Goal: Task Accomplishment & Management: Manage account settings

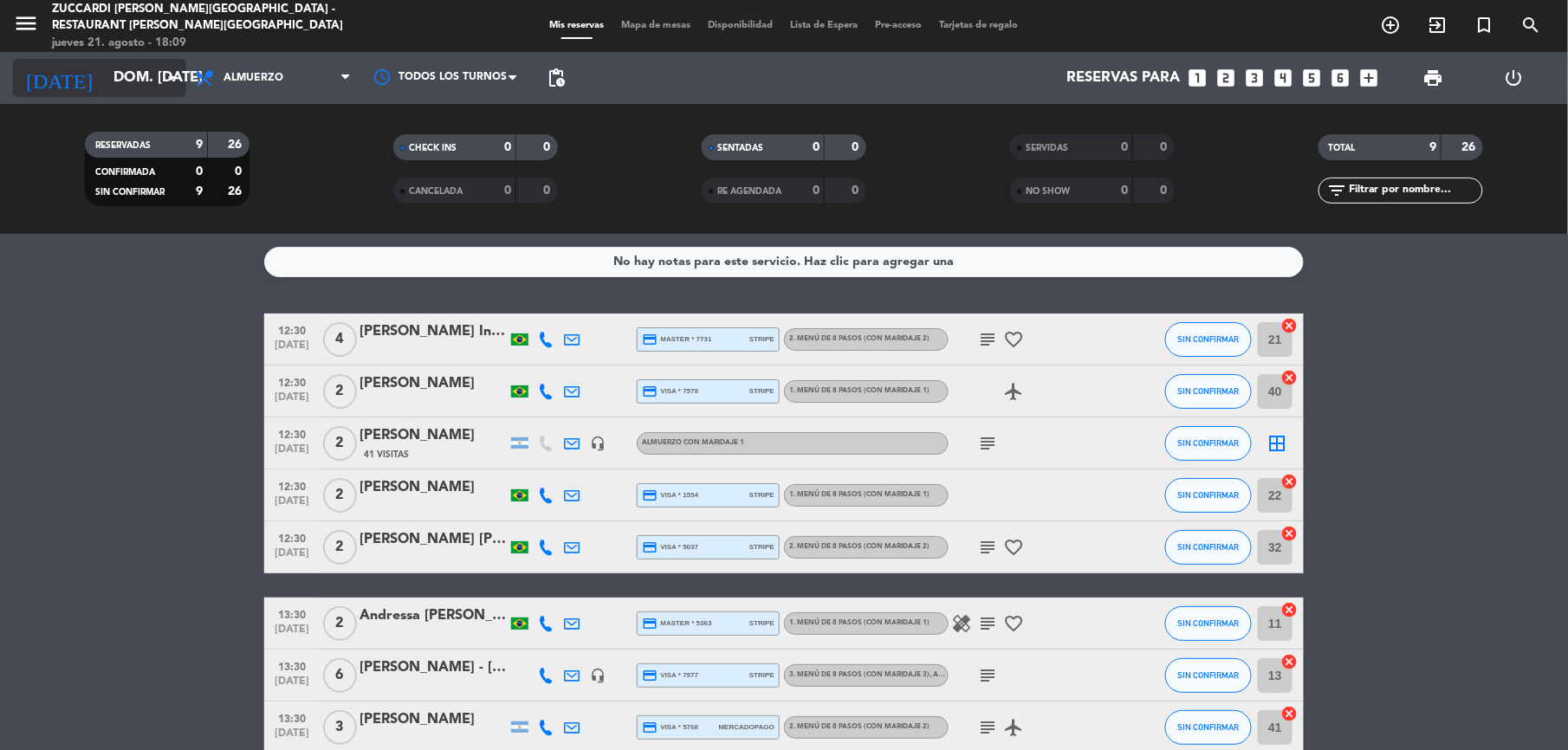
click at [119, 74] on input "dom. [DATE]" at bounding box center [197, 78] width 186 height 33
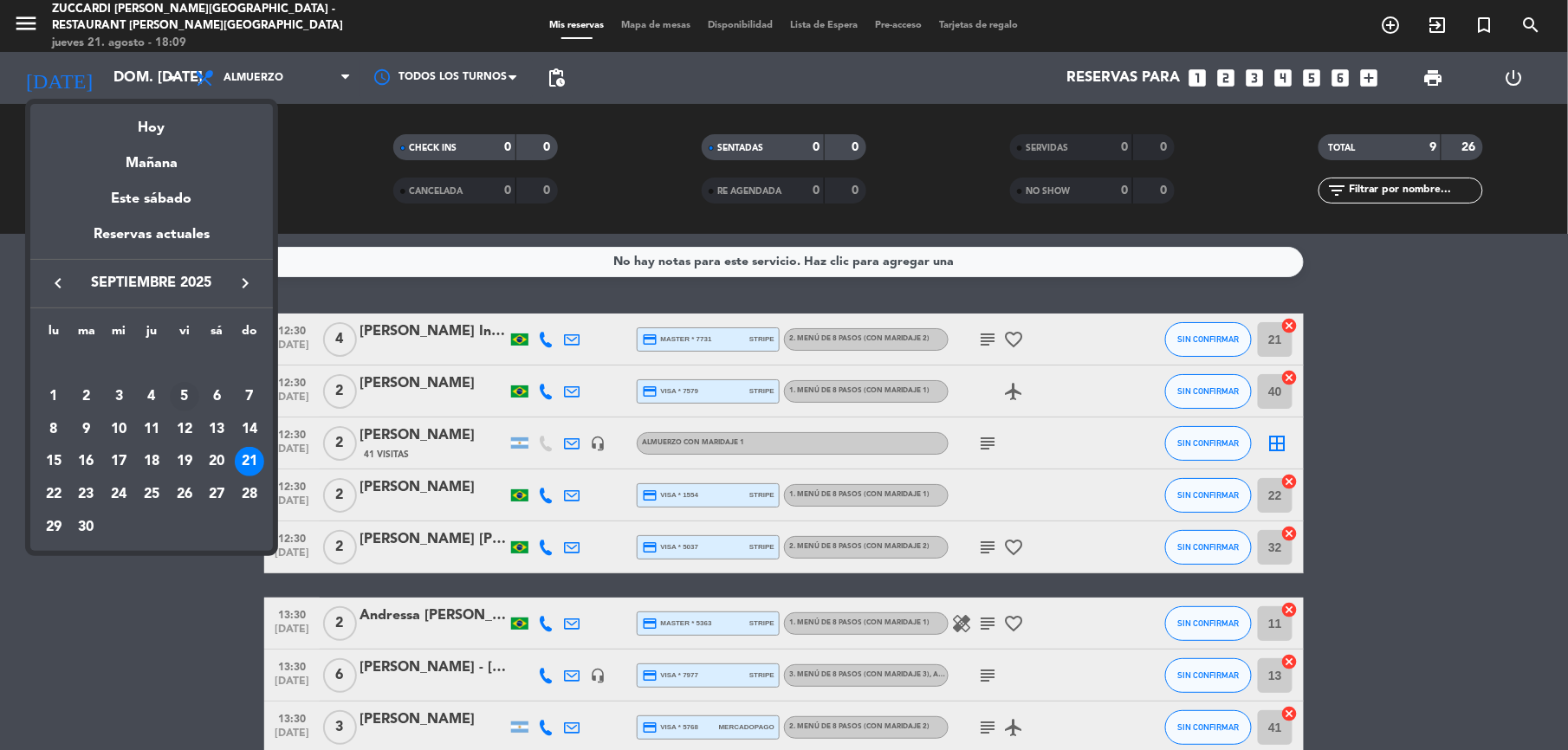
click at [180, 397] on div "5" at bounding box center [184, 397] width 30 height 30
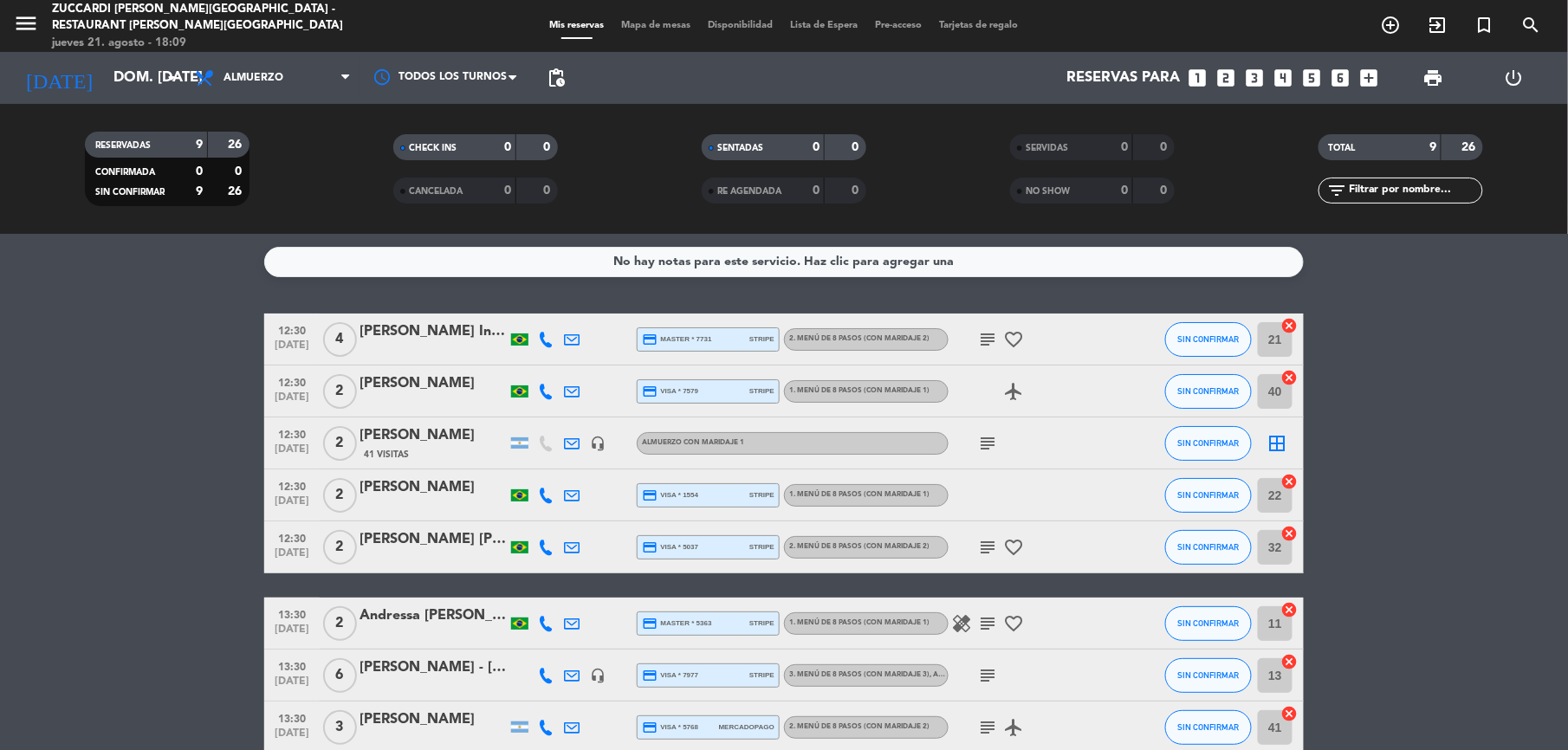
type input "vie. [DATE]"
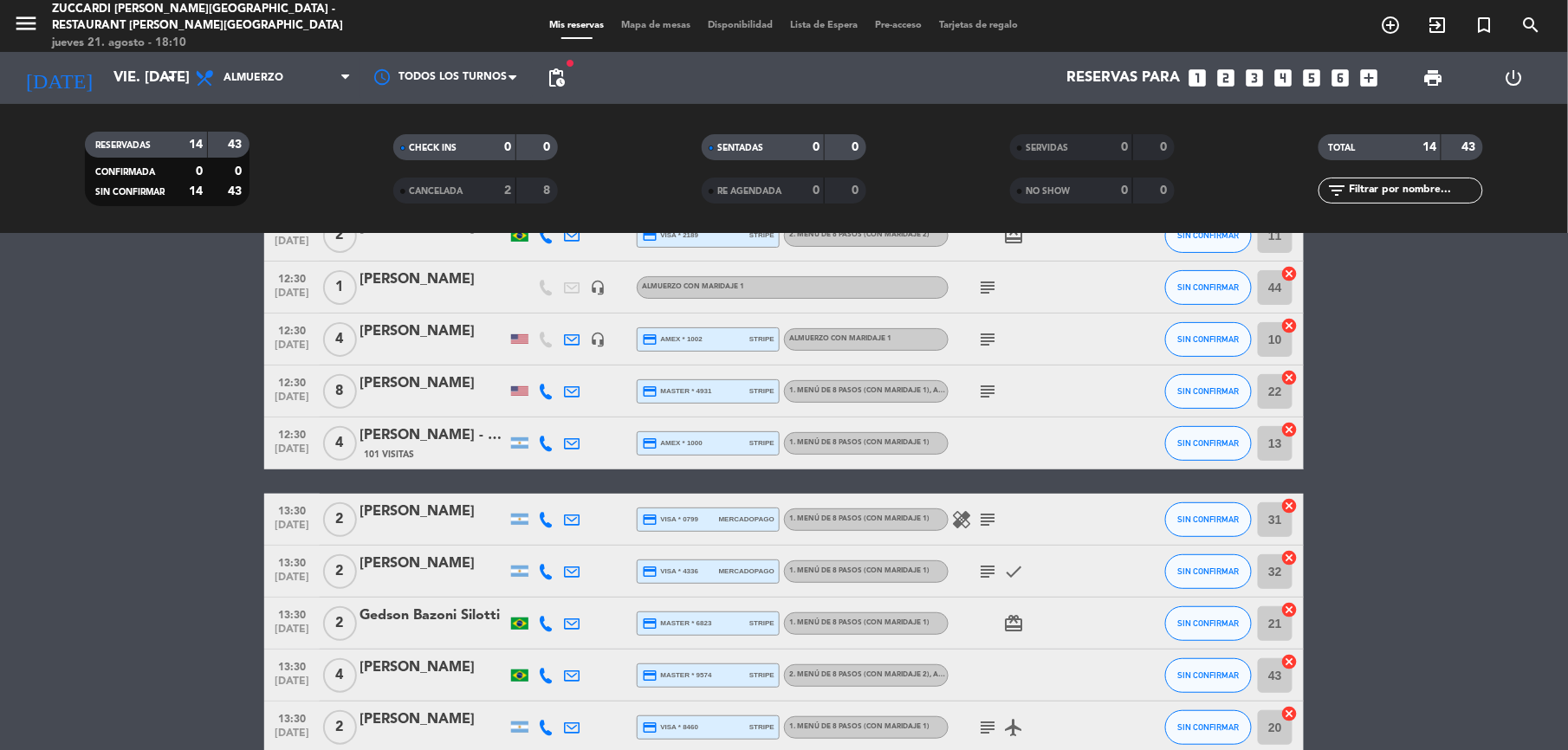
scroll to position [115, 0]
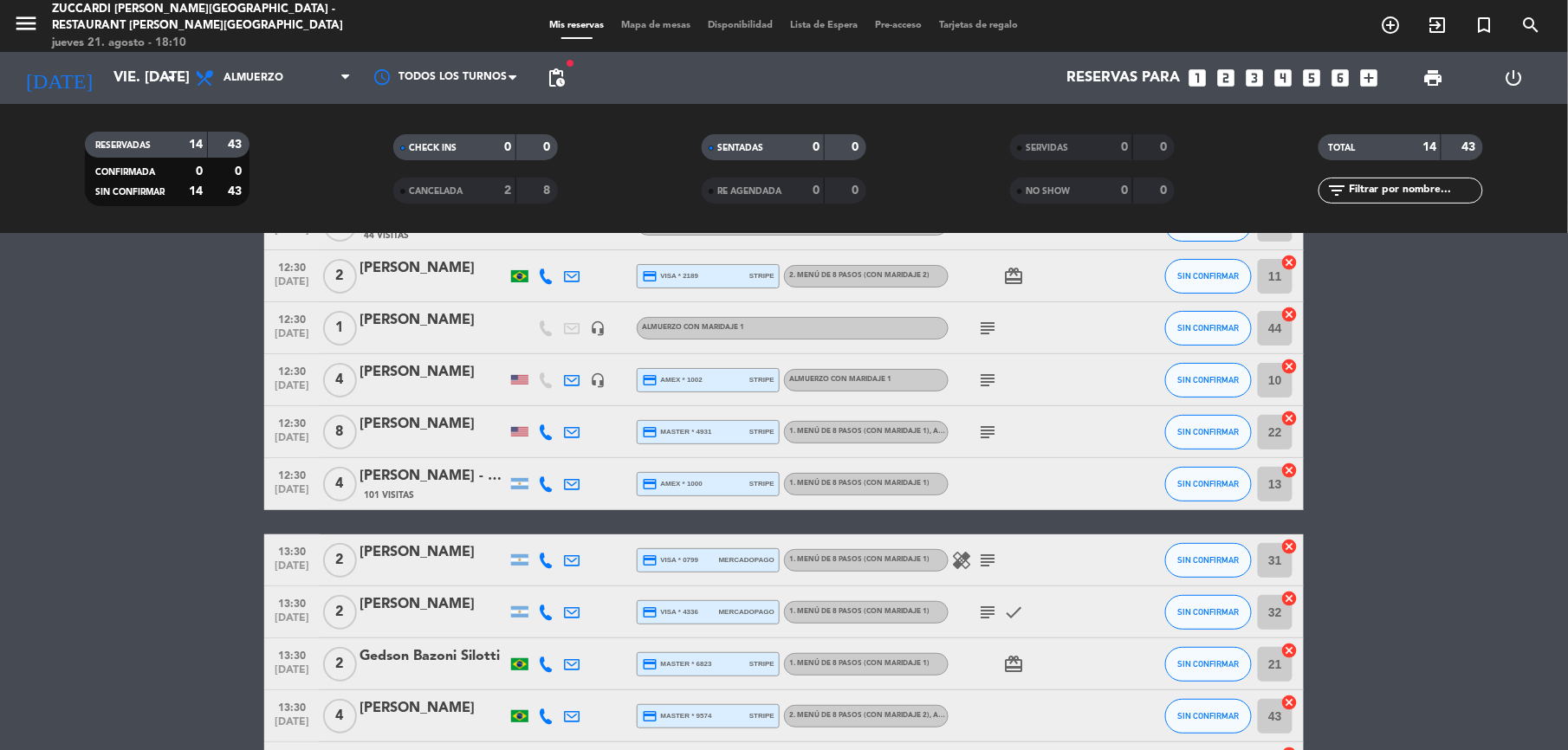
click at [440, 364] on div "[PERSON_NAME]" at bounding box center [433, 372] width 148 height 23
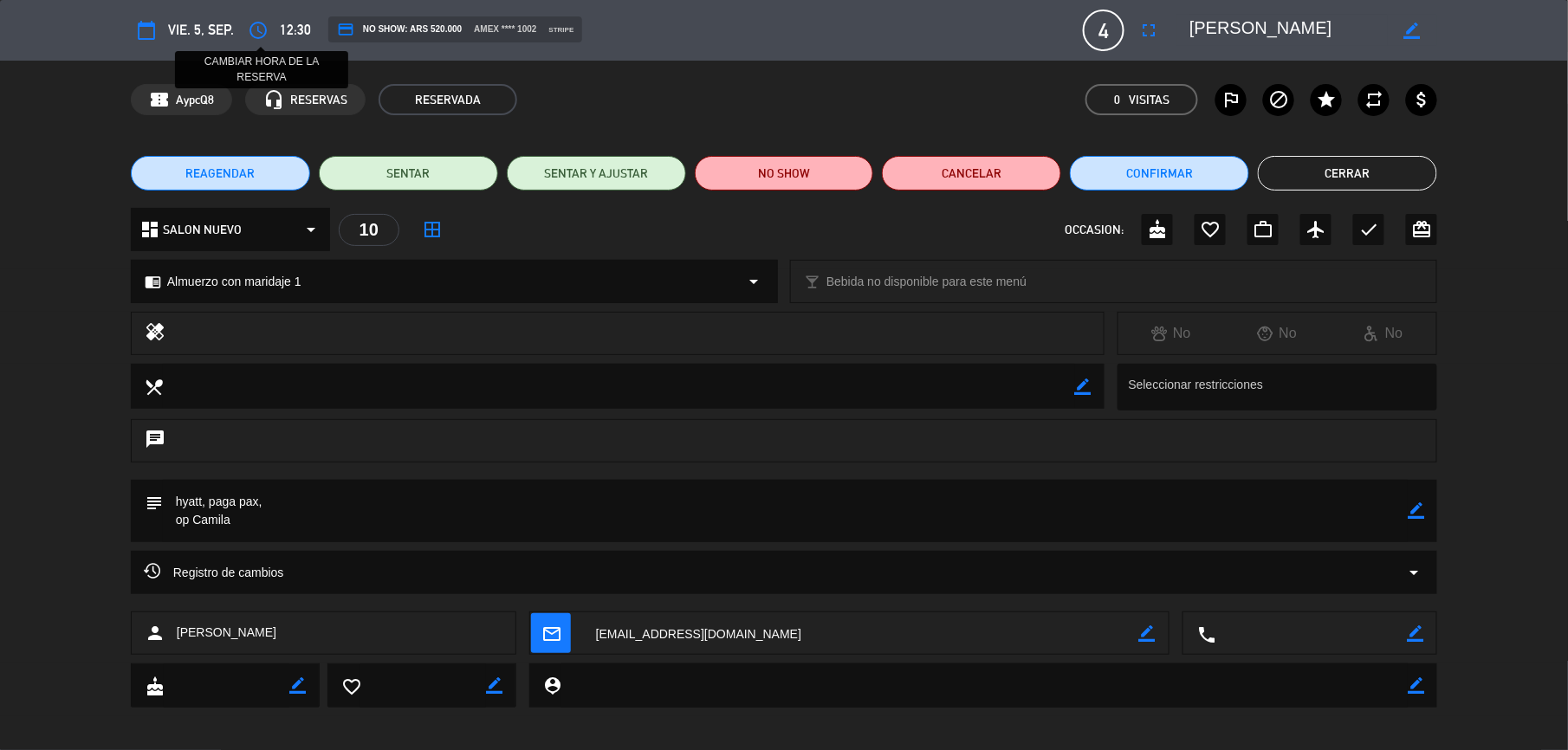
click at [251, 31] on icon "access_time" at bounding box center [258, 30] width 21 height 21
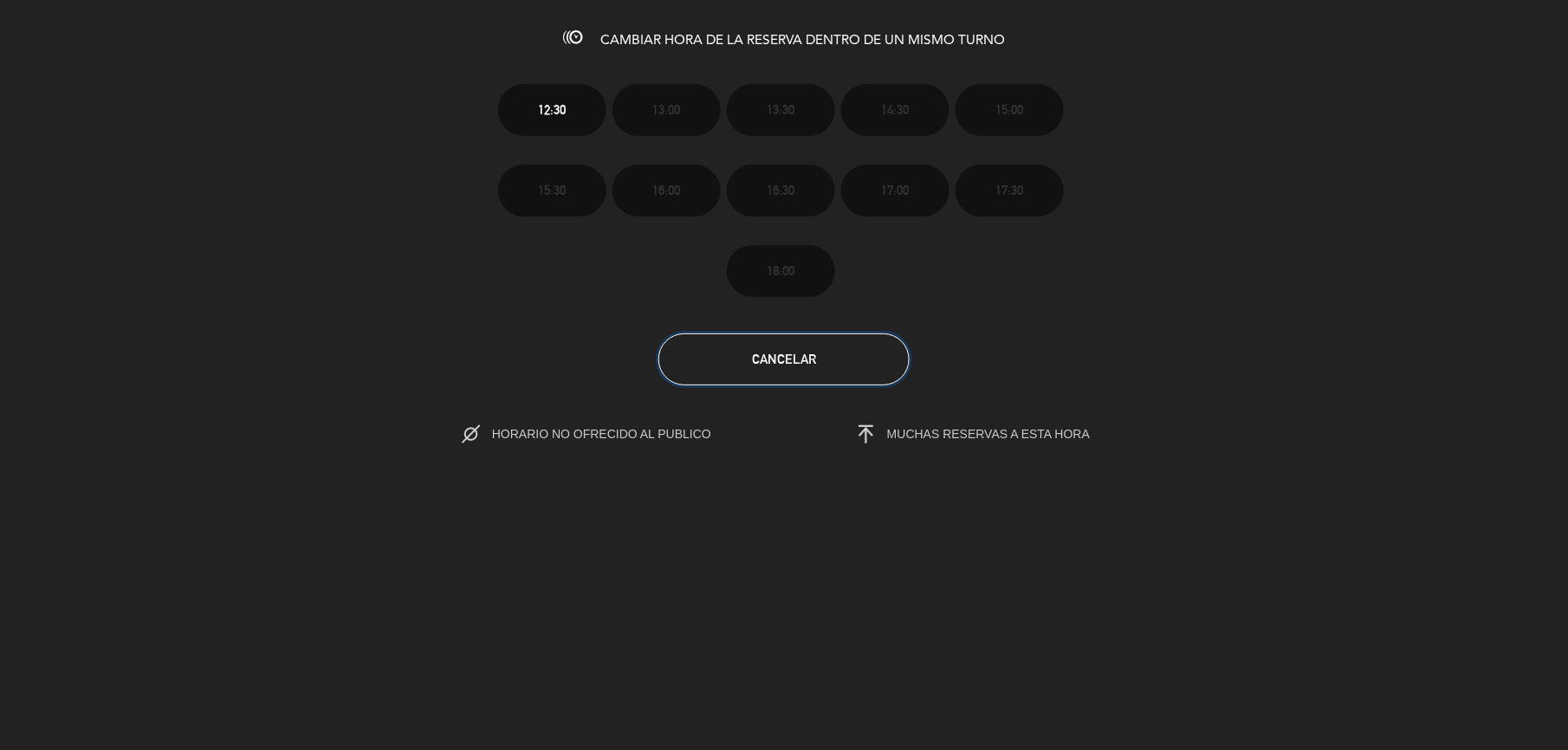
click at [762, 351] on span "Cancelar" at bounding box center [784, 358] width 64 height 15
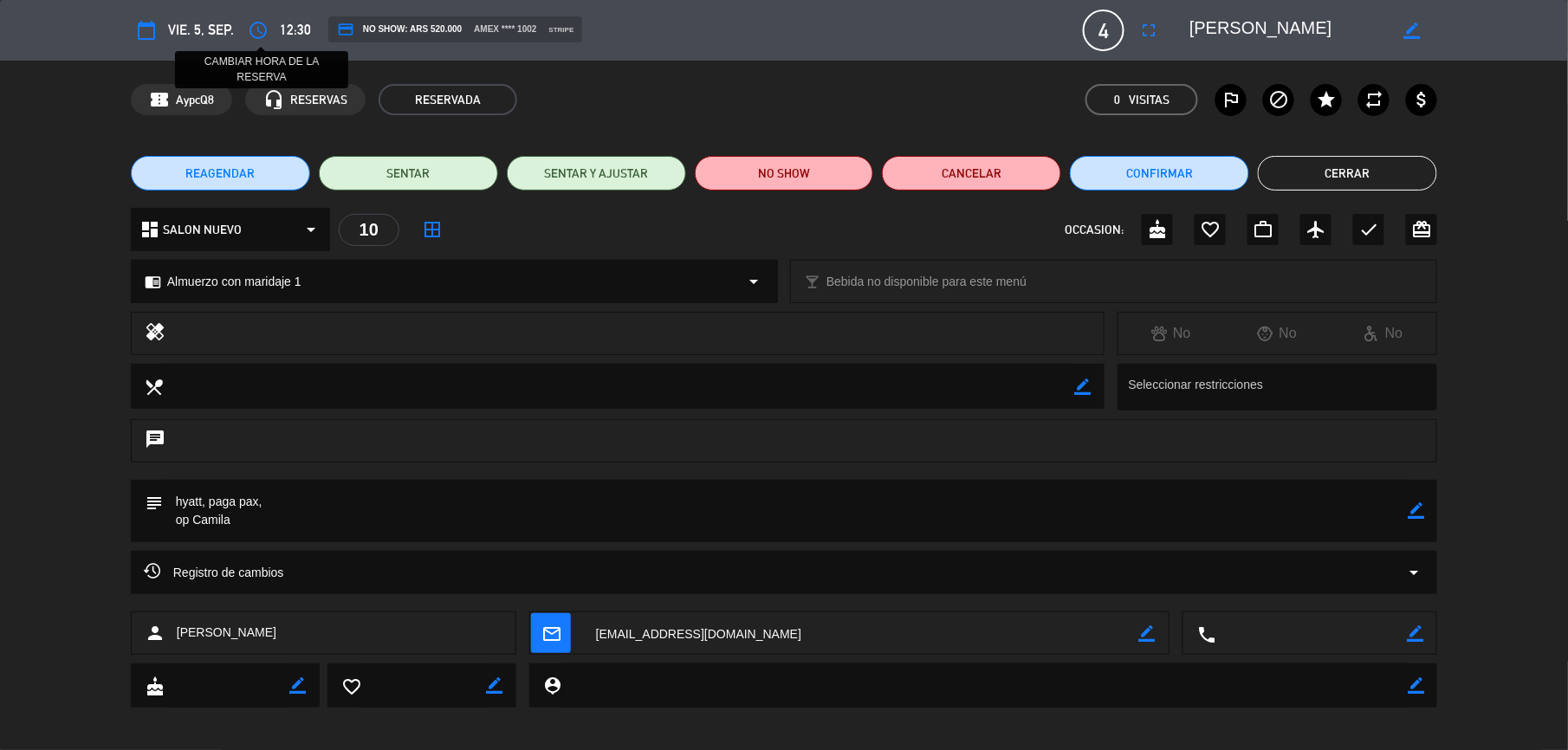
click at [260, 29] on icon "access_time" at bounding box center [258, 30] width 21 height 21
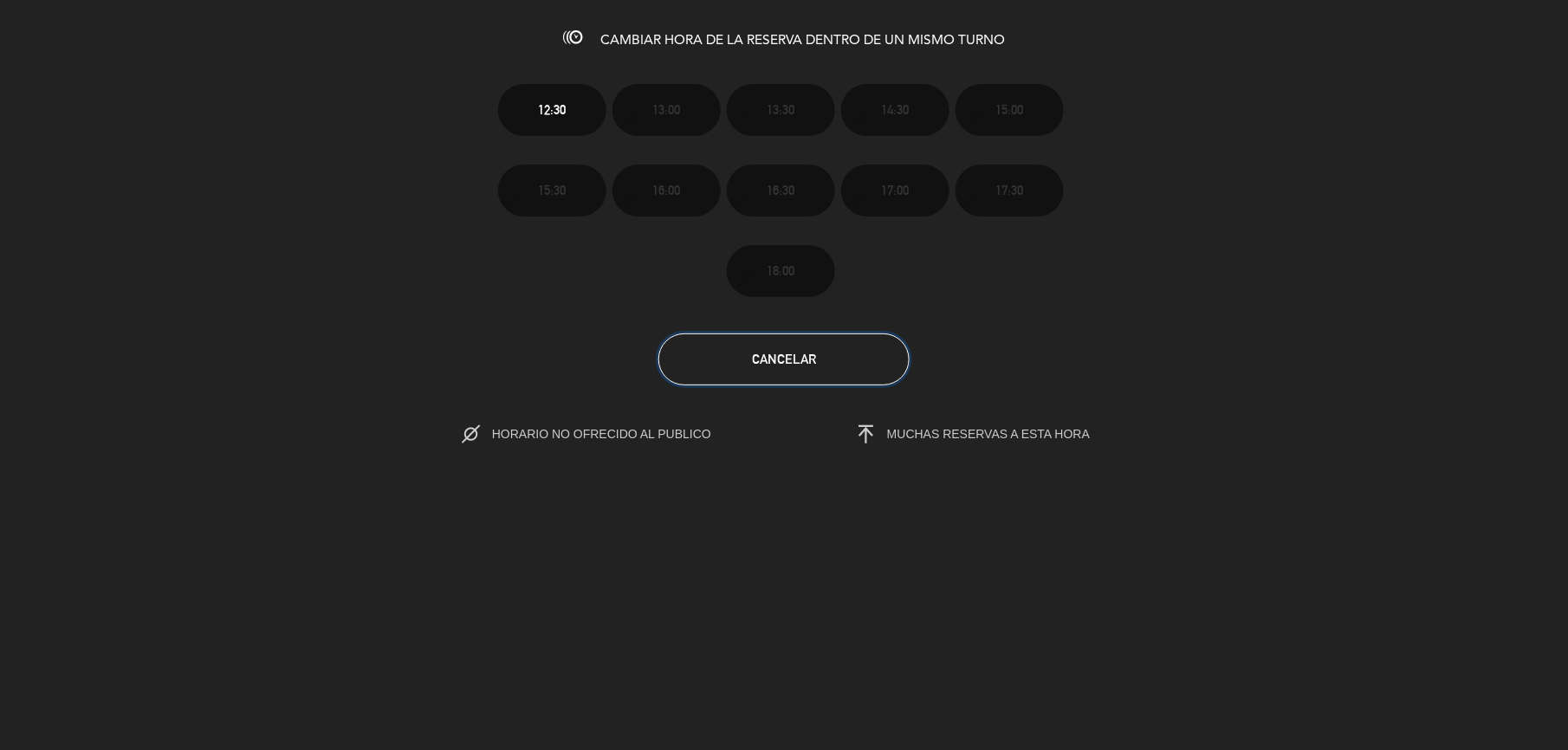
click at [789, 360] on span "Cancelar" at bounding box center [784, 358] width 64 height 15
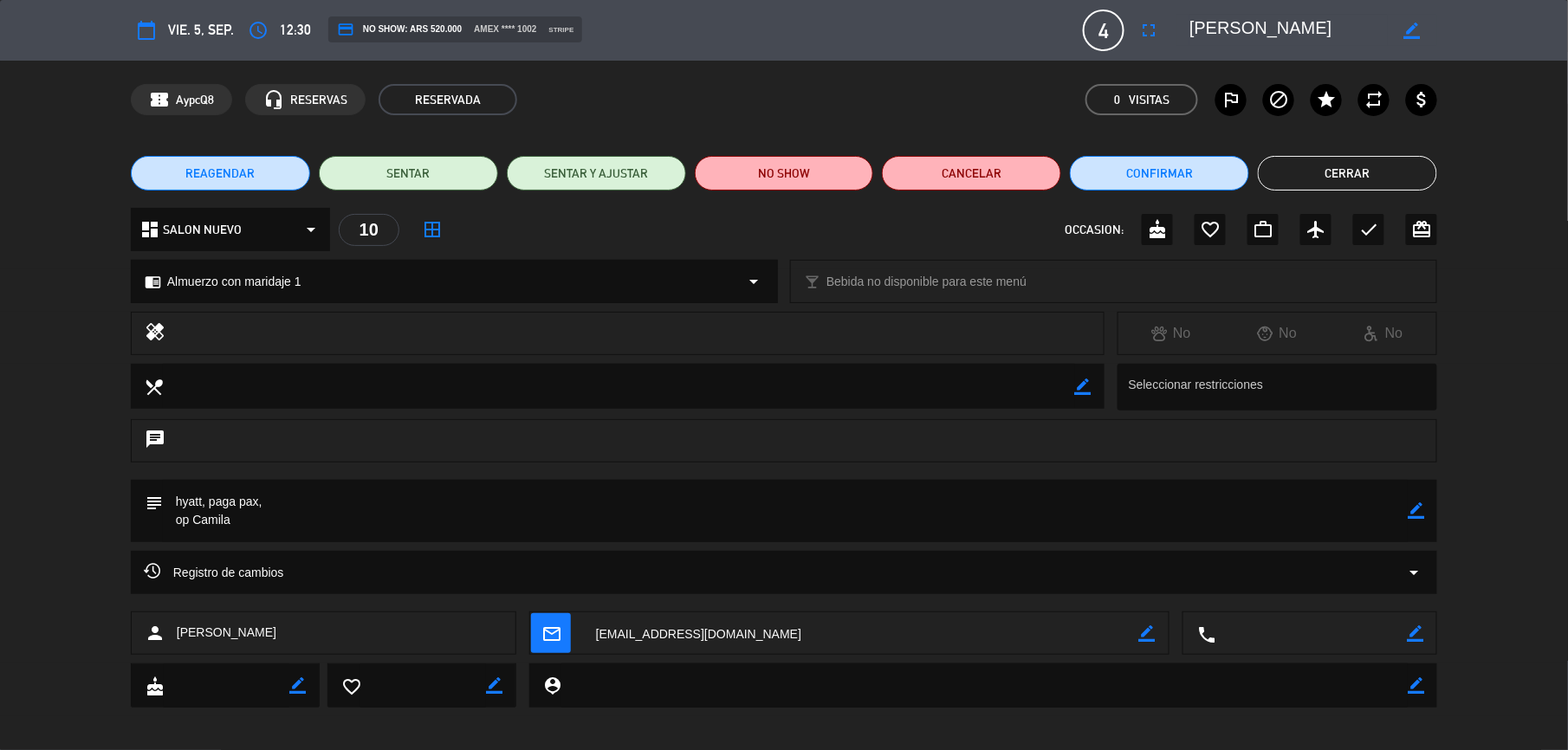
click at [220, 176] on span "REAGENDAR" at bounding box center [220, 173] width 69 height 18
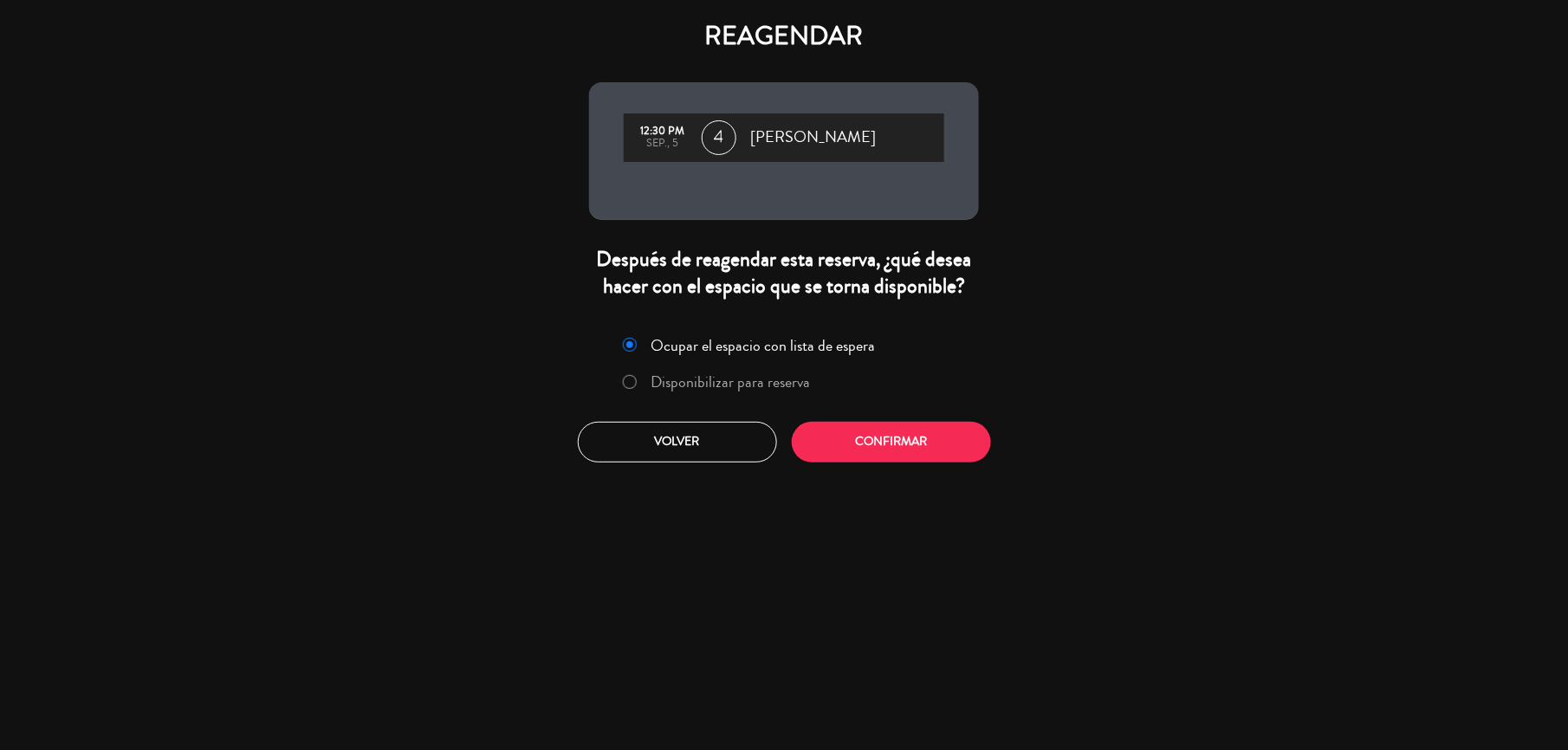
click at [767, 376] on label "Disponibilizar para reserva" at bounding box center [731, 382] width 159 height 16
click at [863, 430] on button "Confirmar" at bounding box center [891, 442] width 199 height 40
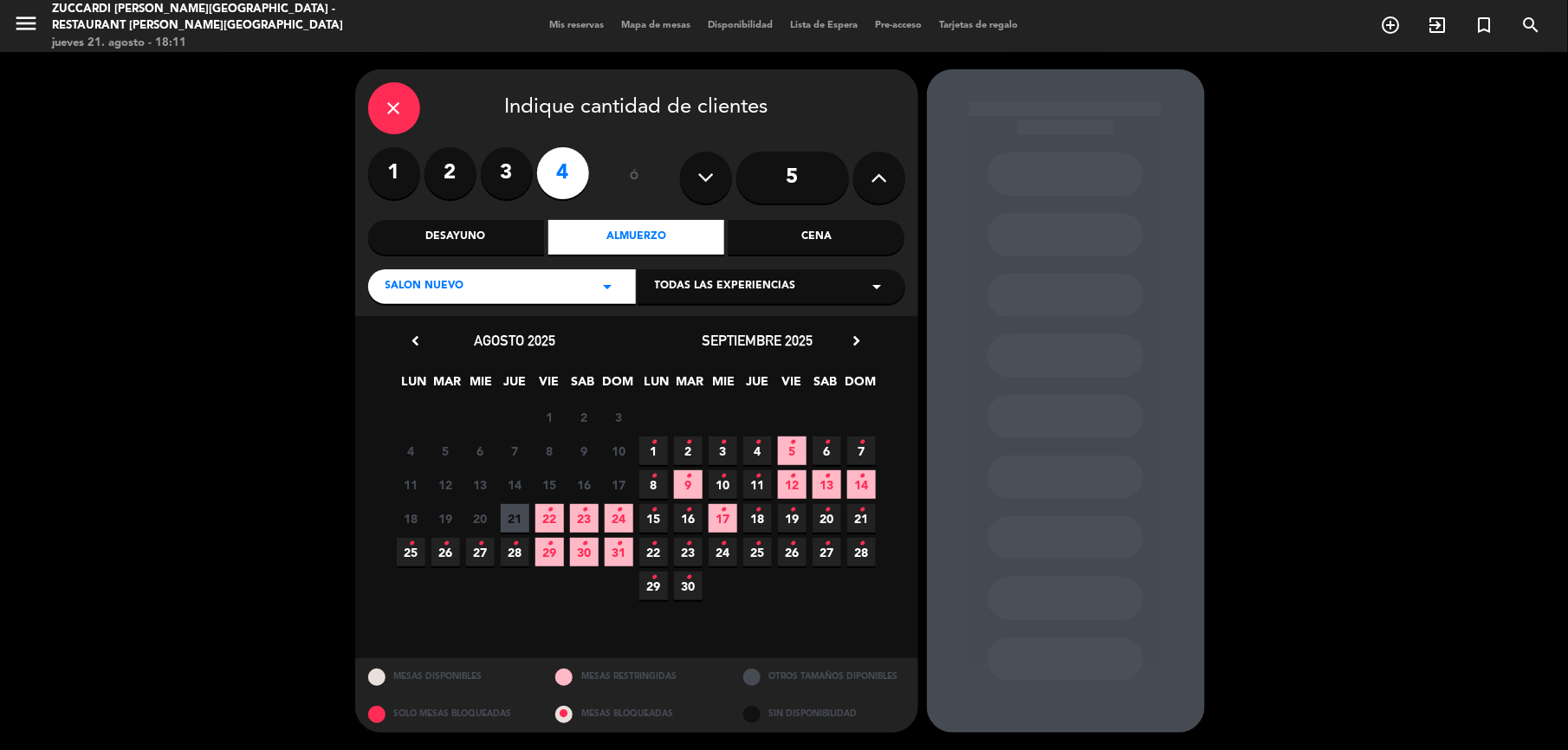
click at [714, 272] on div "Todas las experiencias arrow_drop_down" at bounding box center [772, 286] width 268 height 34
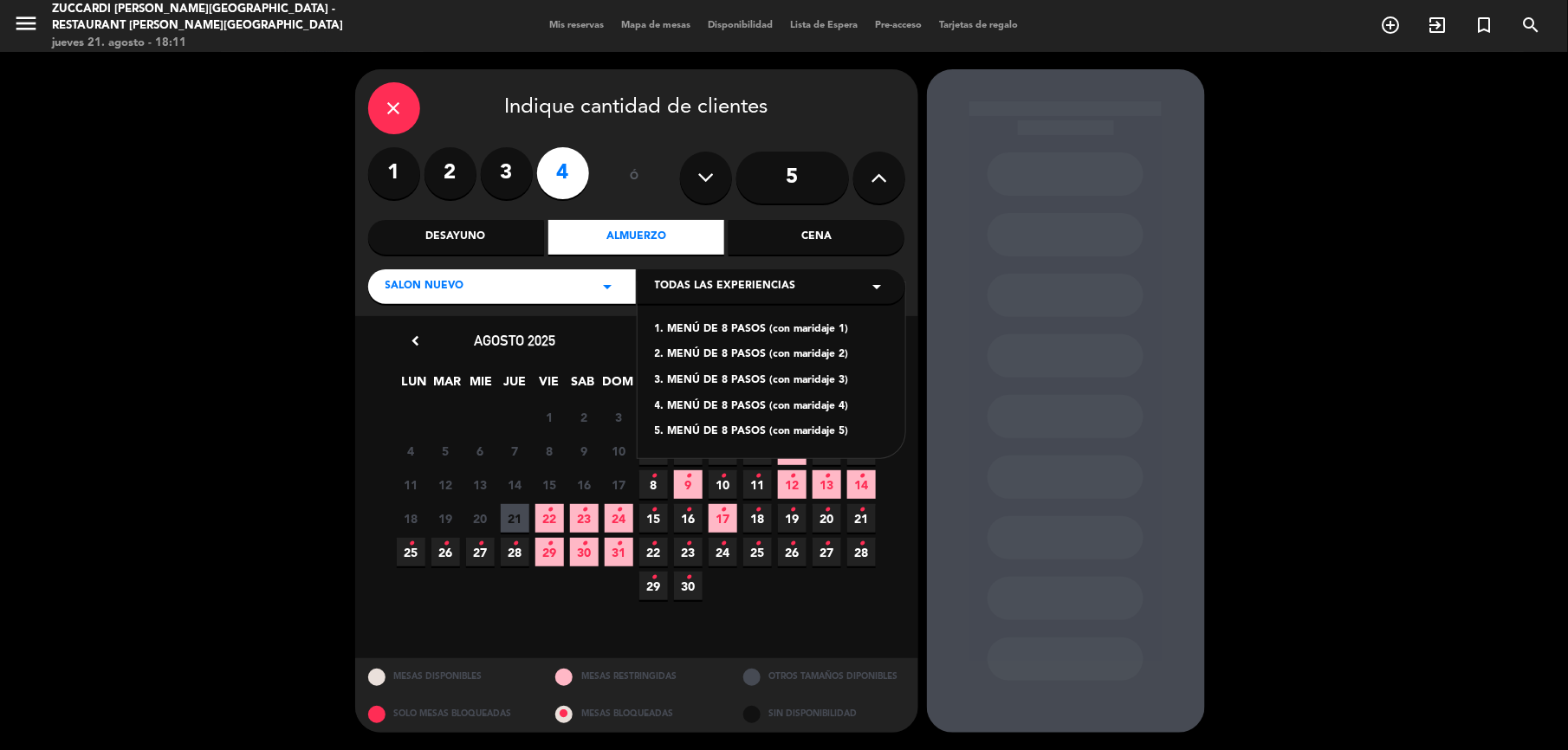
click at [687, 328] on div "1. MENÚ DE 8 PASOS (con maridaje 1)" at bounding box center [771, 330] width 233 height 18
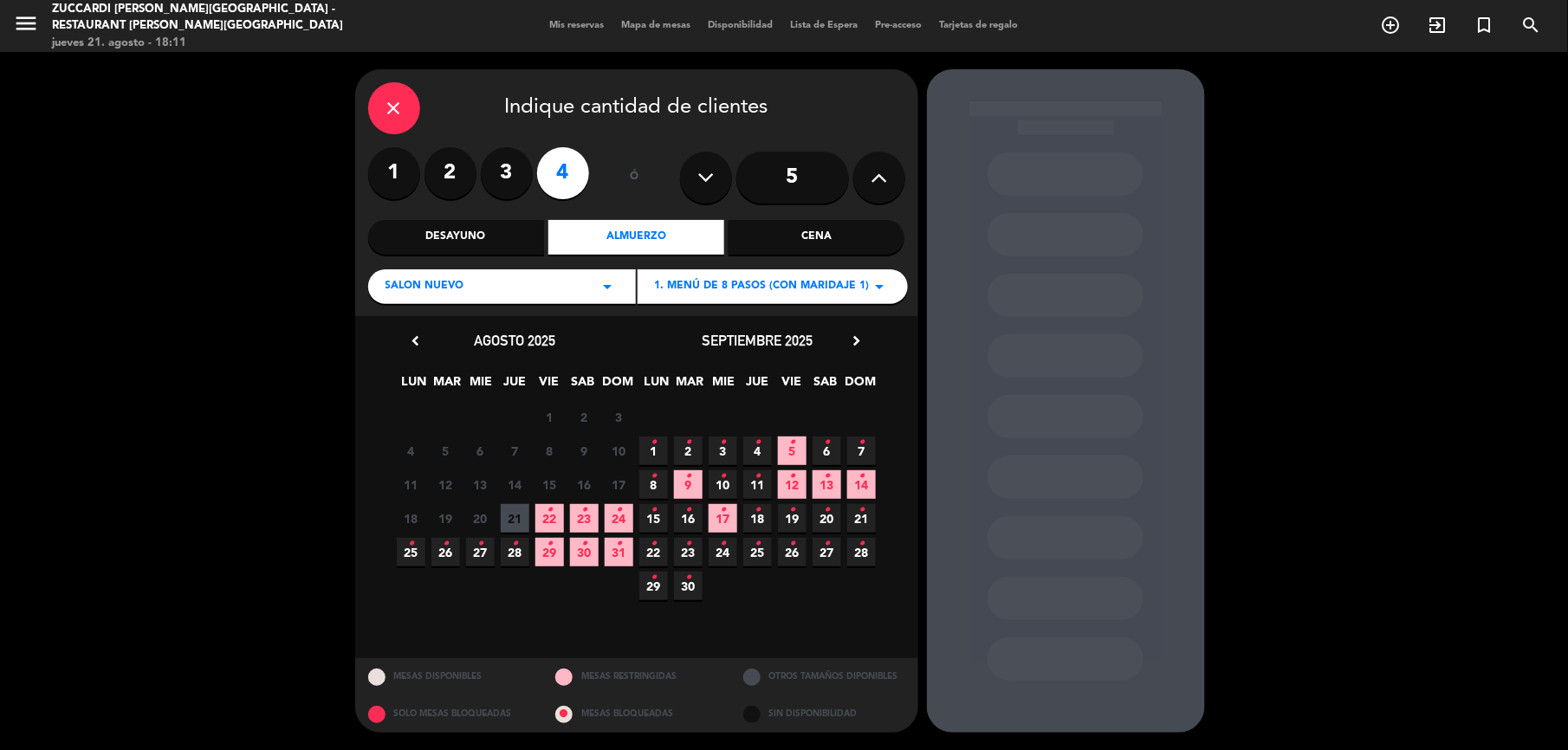
click at [797, 449] on span "5 •" at bounding box center [791, 450] width 29 height 29
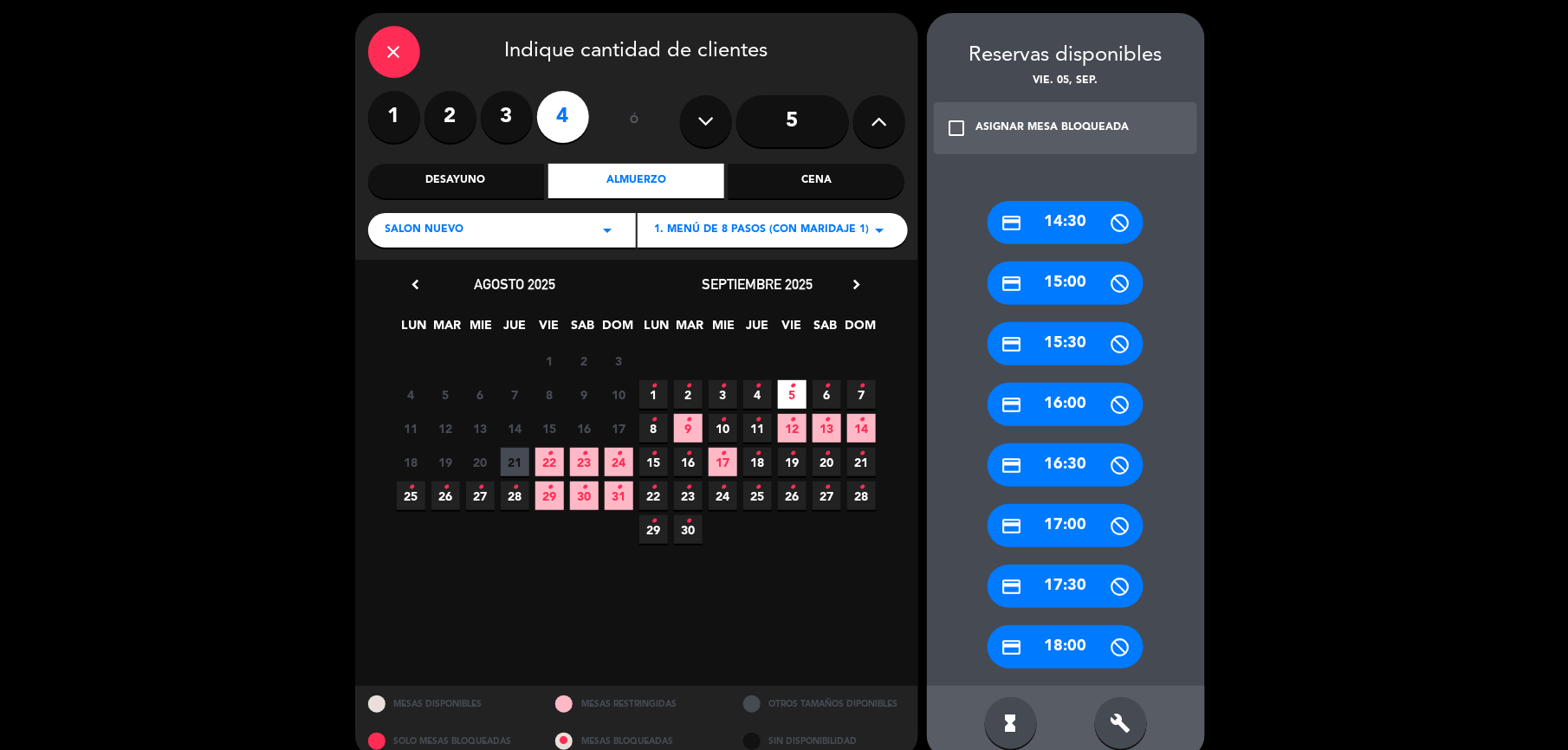
scroll to position [83, 0]
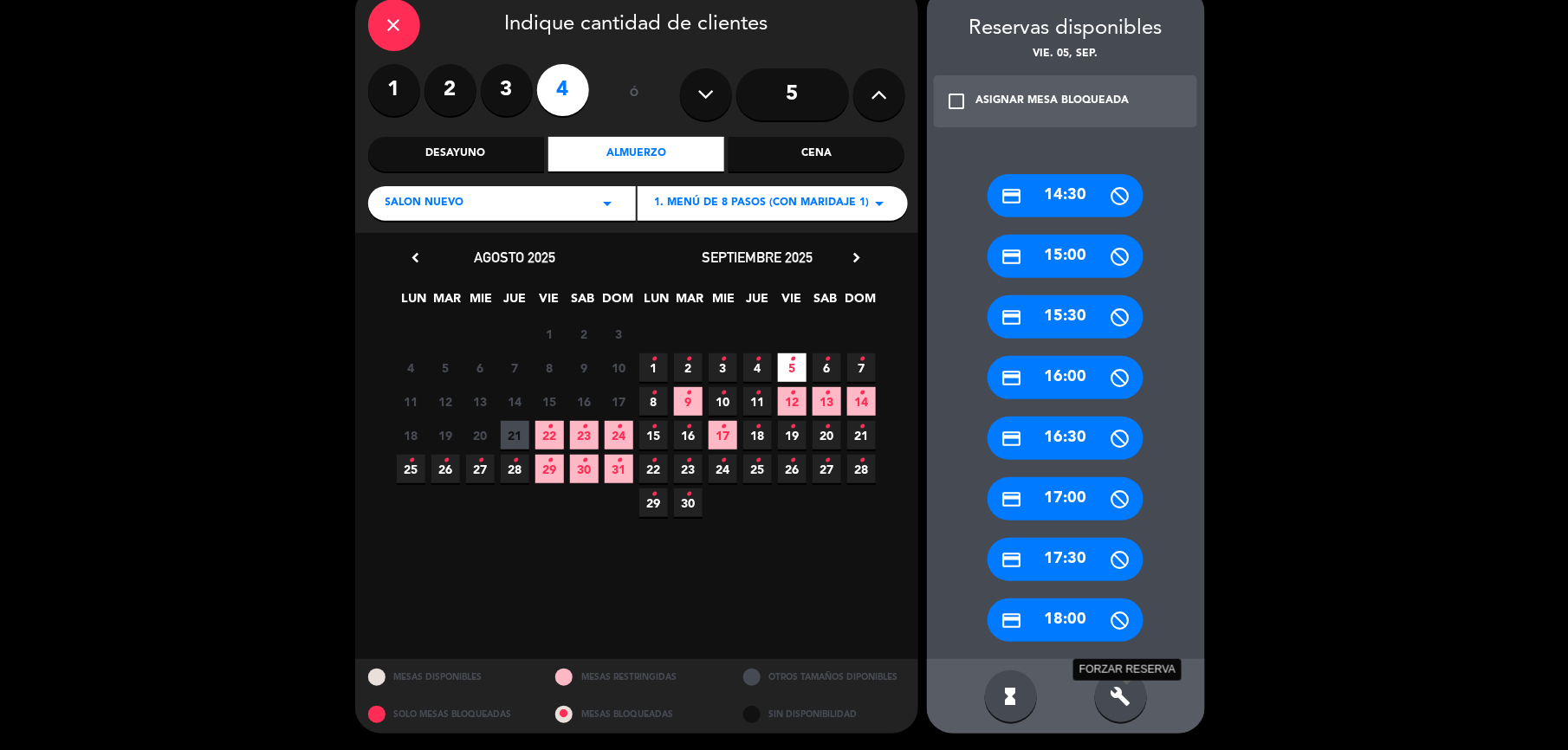
click at [1119, 694] on icon "build" at bounding box center [1120, 696] width 21 height 21
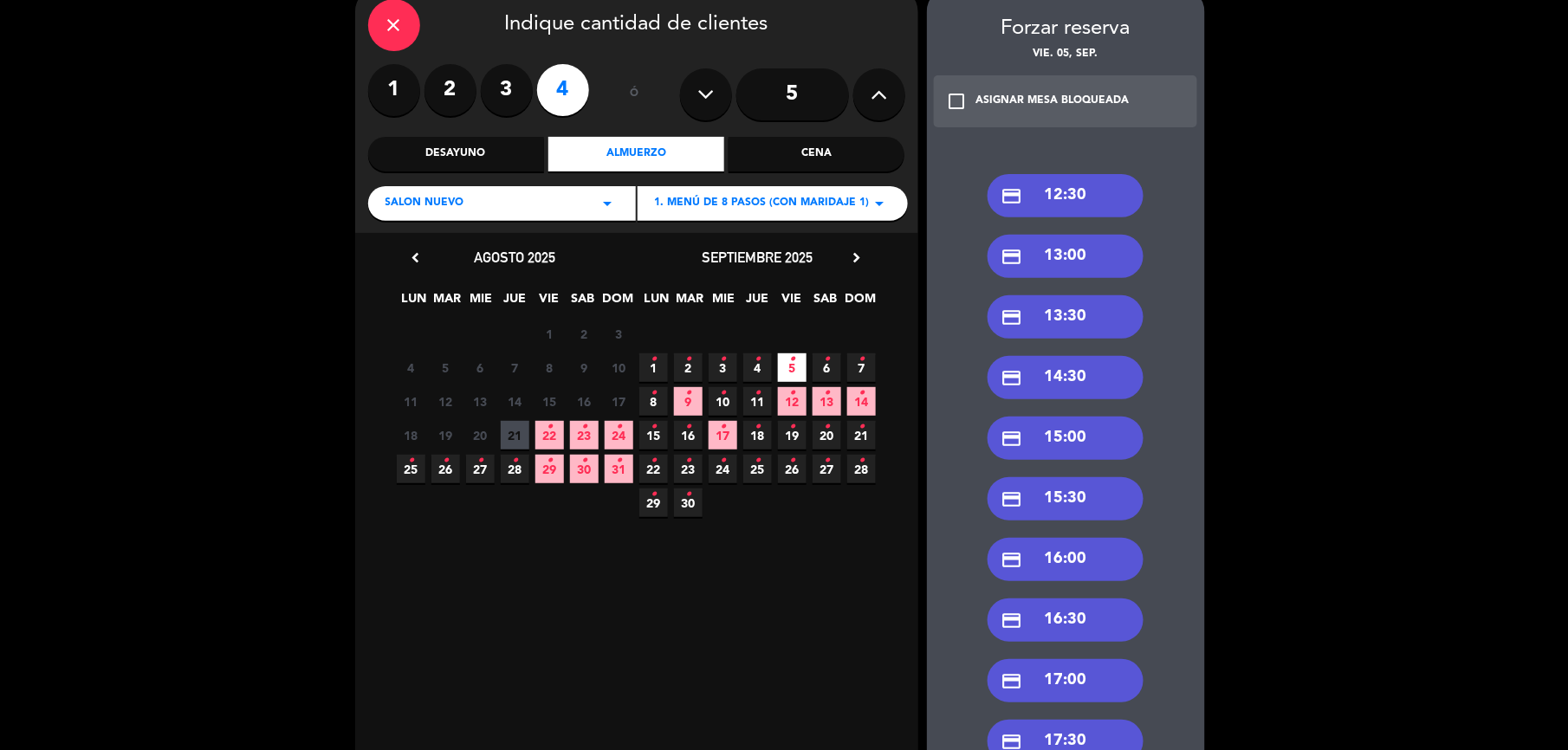
click at [1092, 306] on div "credit_card 13:30" at bounding box center [1065, 317] width 156 height 43
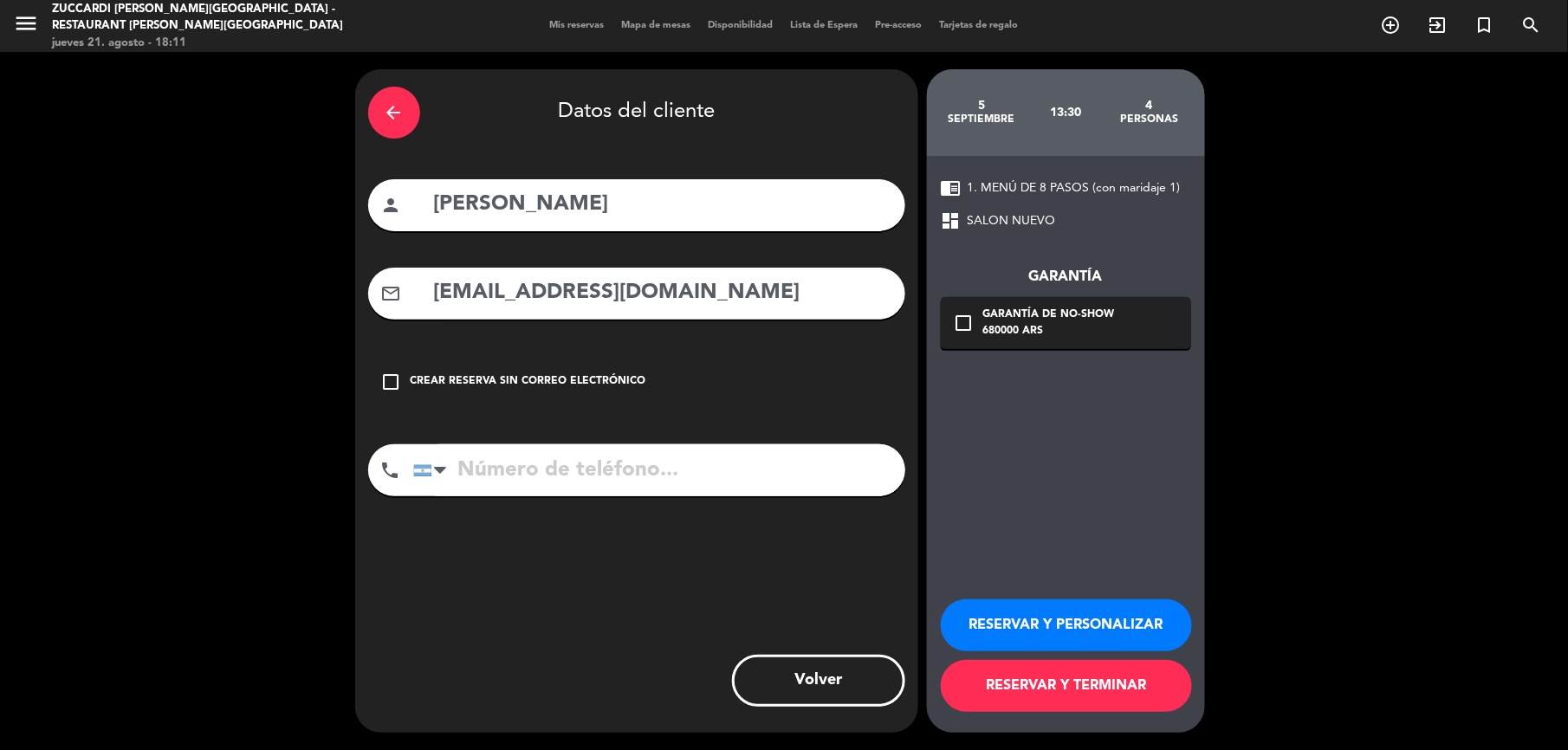
click at [1051, 632] on button "RESERVAR Y PERSONALIZAR" at bounding box center [1066, 625] width 251 height 52
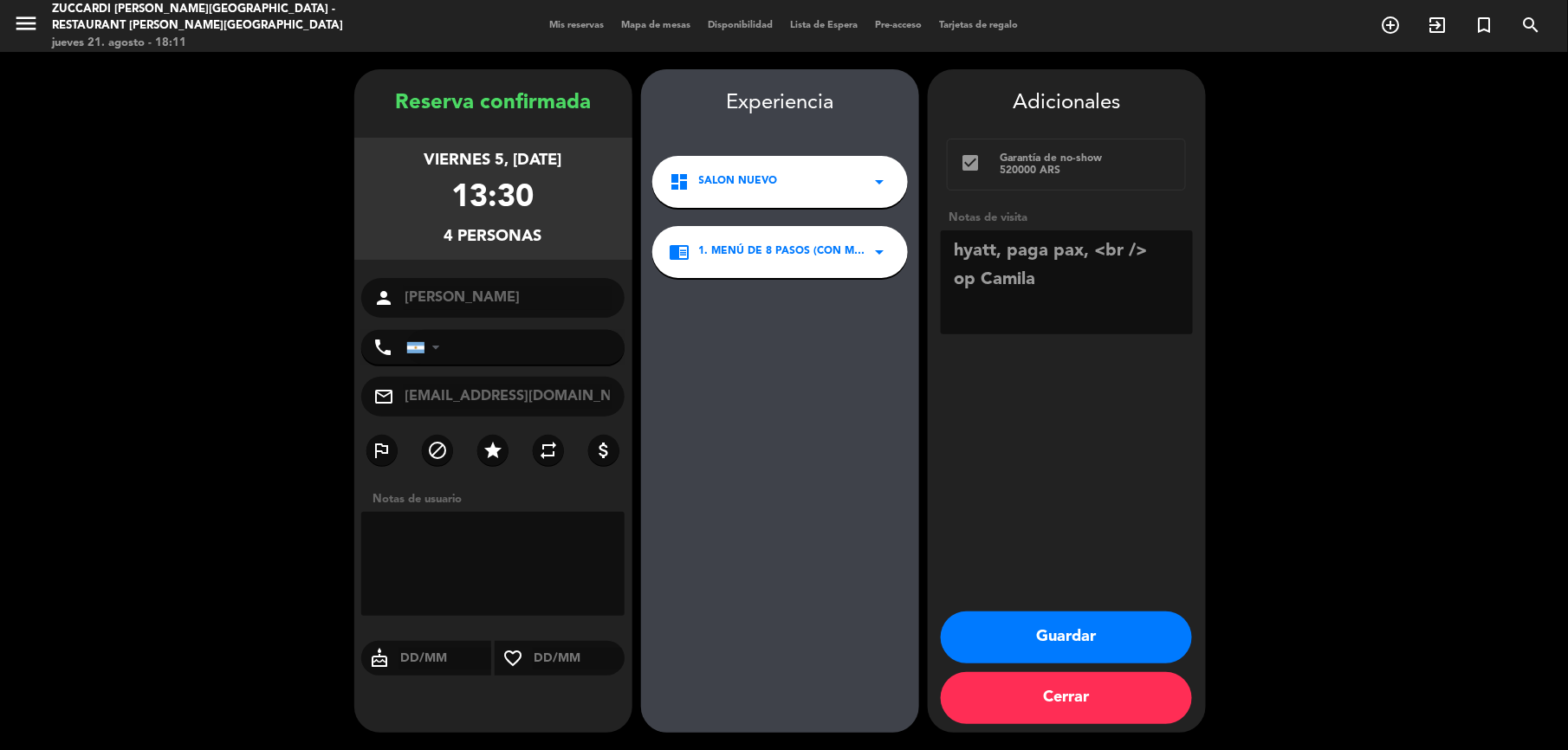
click at [433, 364] on input "tel" at bounding box center [516, 346] width 220 height 34
click at [427, 344] on div "phone [GEOGRAPHIC_DATA] +1 [GEOGRAPHIC_DATA] +44 [GEOGRAPHIC_DATA] ([GEOGRAPHIC…" at bounding box center [493, 346] width 264 height 34
click at [430, 360] on div "phone [GEOGRAPHIC_DATA] +1 [GEOGRAPHIC_DATA] +44 [GEOGRAPHIC_DATA] ([GEOGRAPHIC…" at bounding box center [493, 346] width 264 height 34
click at [426, 364] on input "tel" at bounding box center [516, 346] width 220 height 34
paste input "54 9 2613 60-9766"
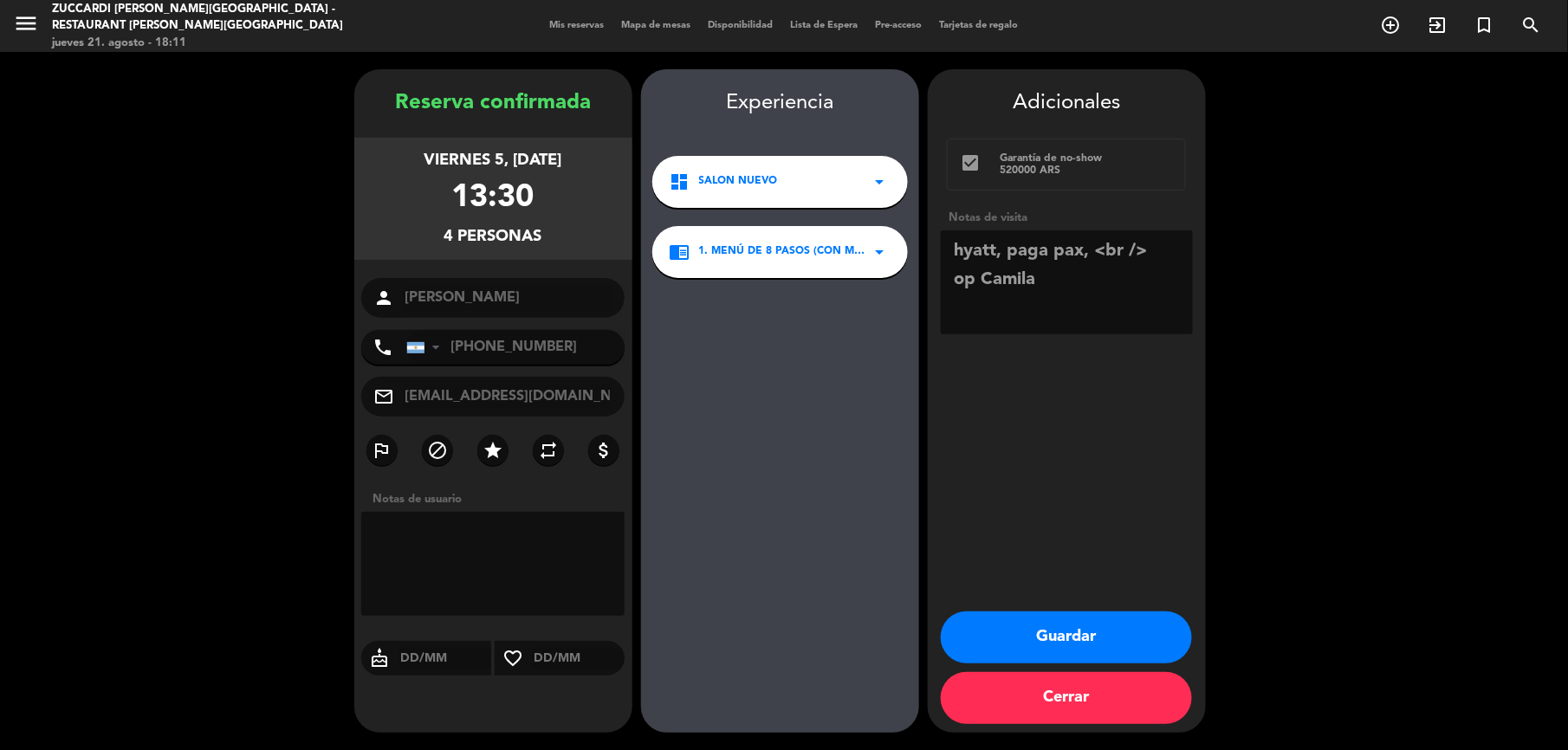
type input "[PHONE_NUMBER]"
click at [1067, 643] on button "Guardar" at bounding box center [1066, 637] width 251 height 52
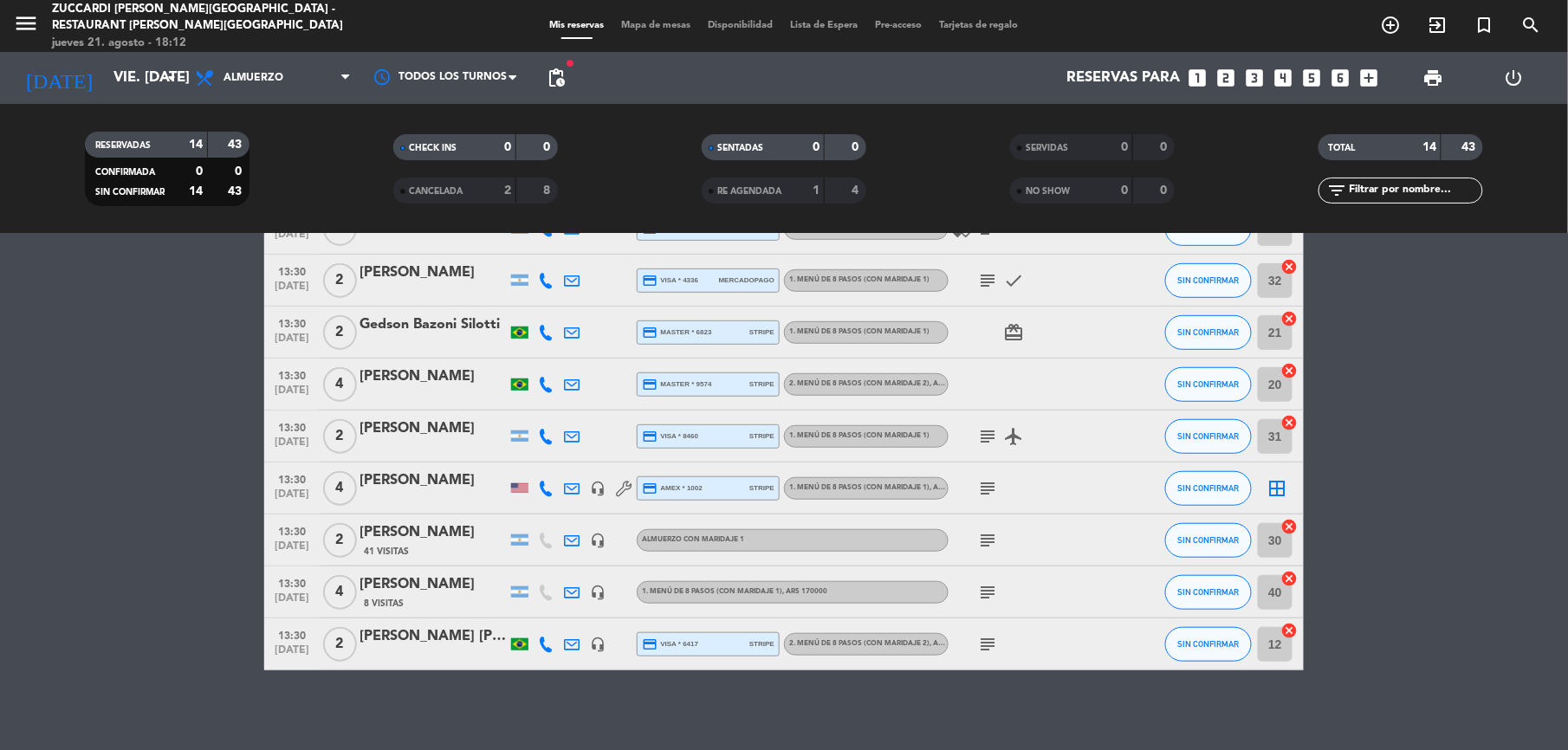
scroll to position [401, 0]
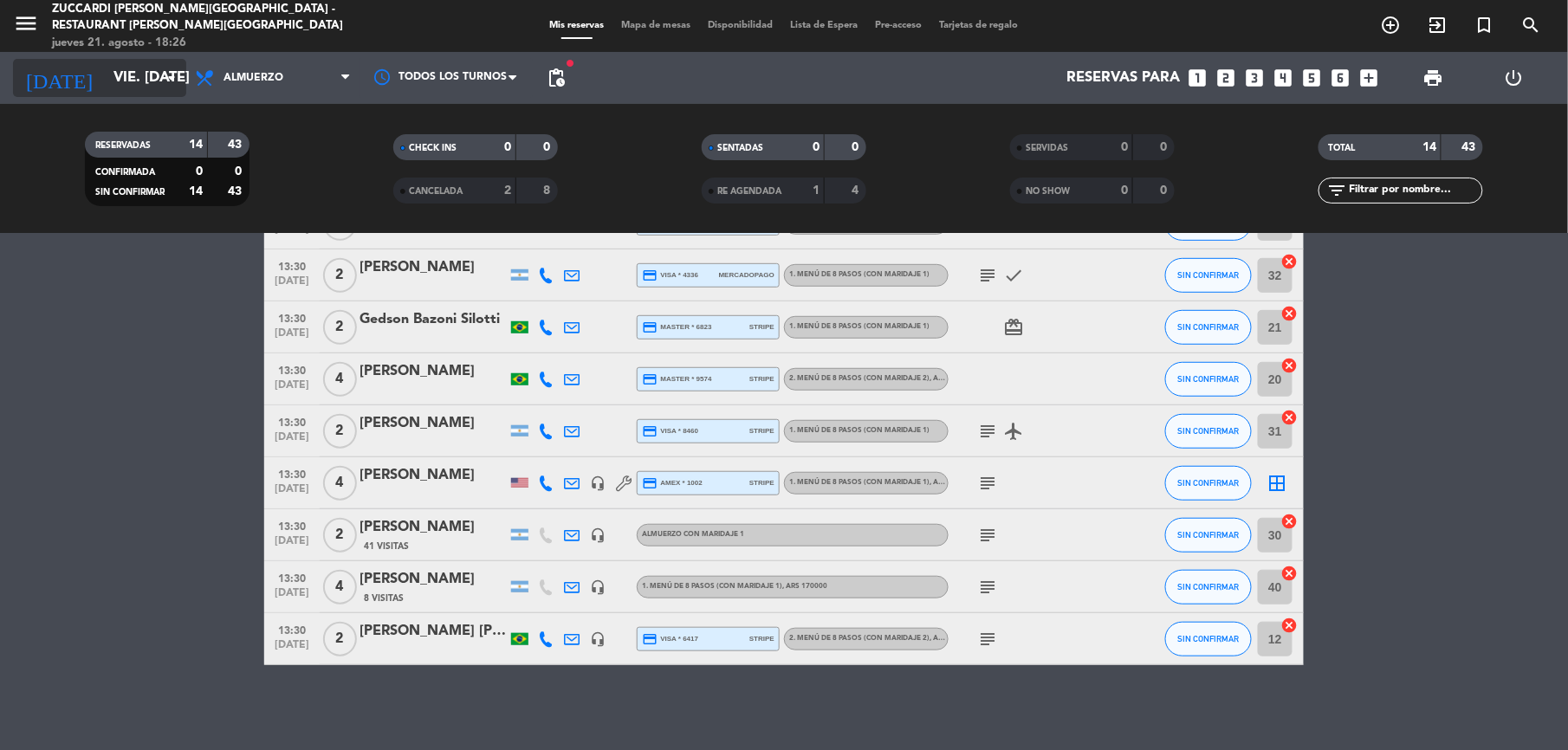
click at [104, 63] on input "vie. [DATE]" at bounding box center [197, 78] width 186 height 33
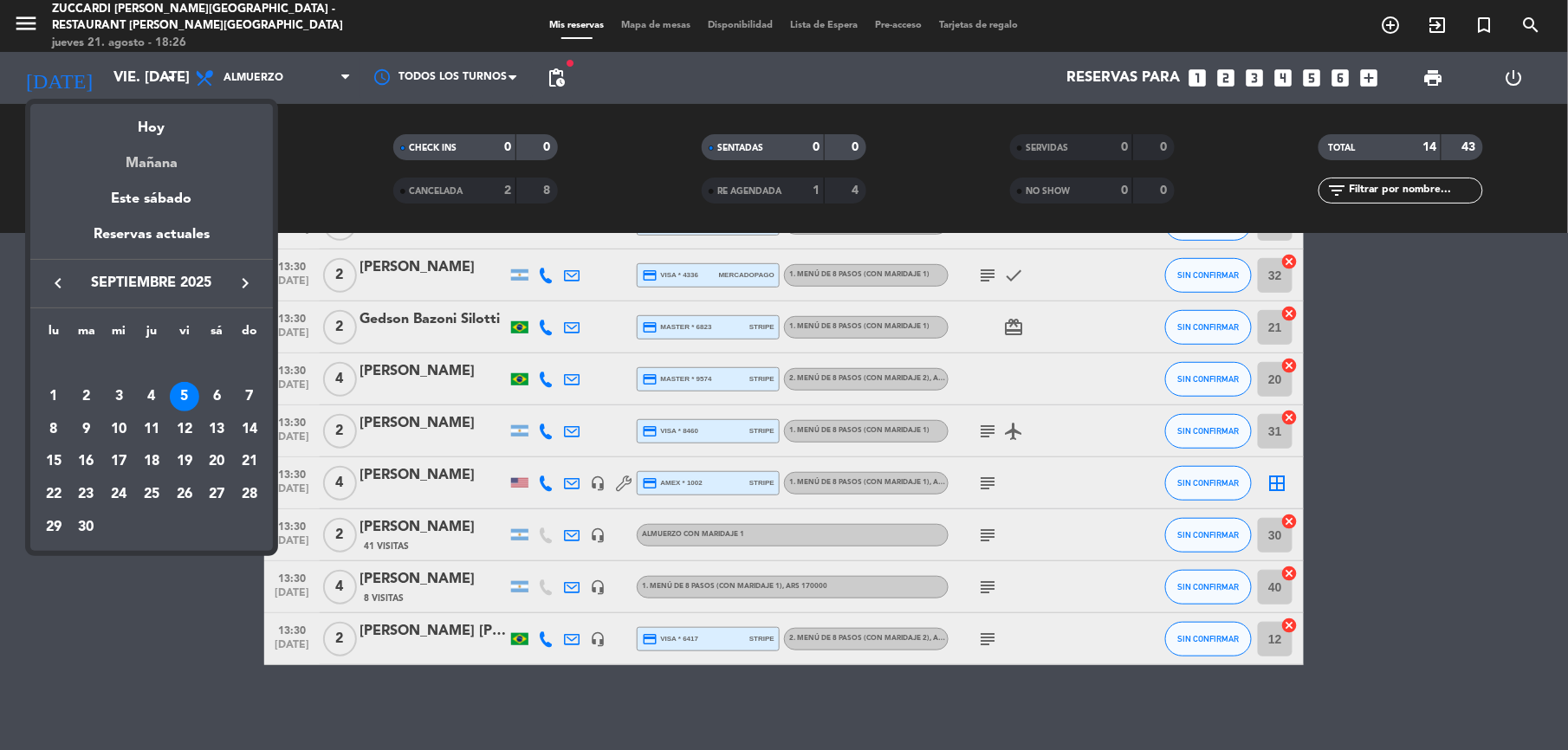
click at [159, 160] on div "Mañana" at bounding box center [152, 157] width 242 height 35
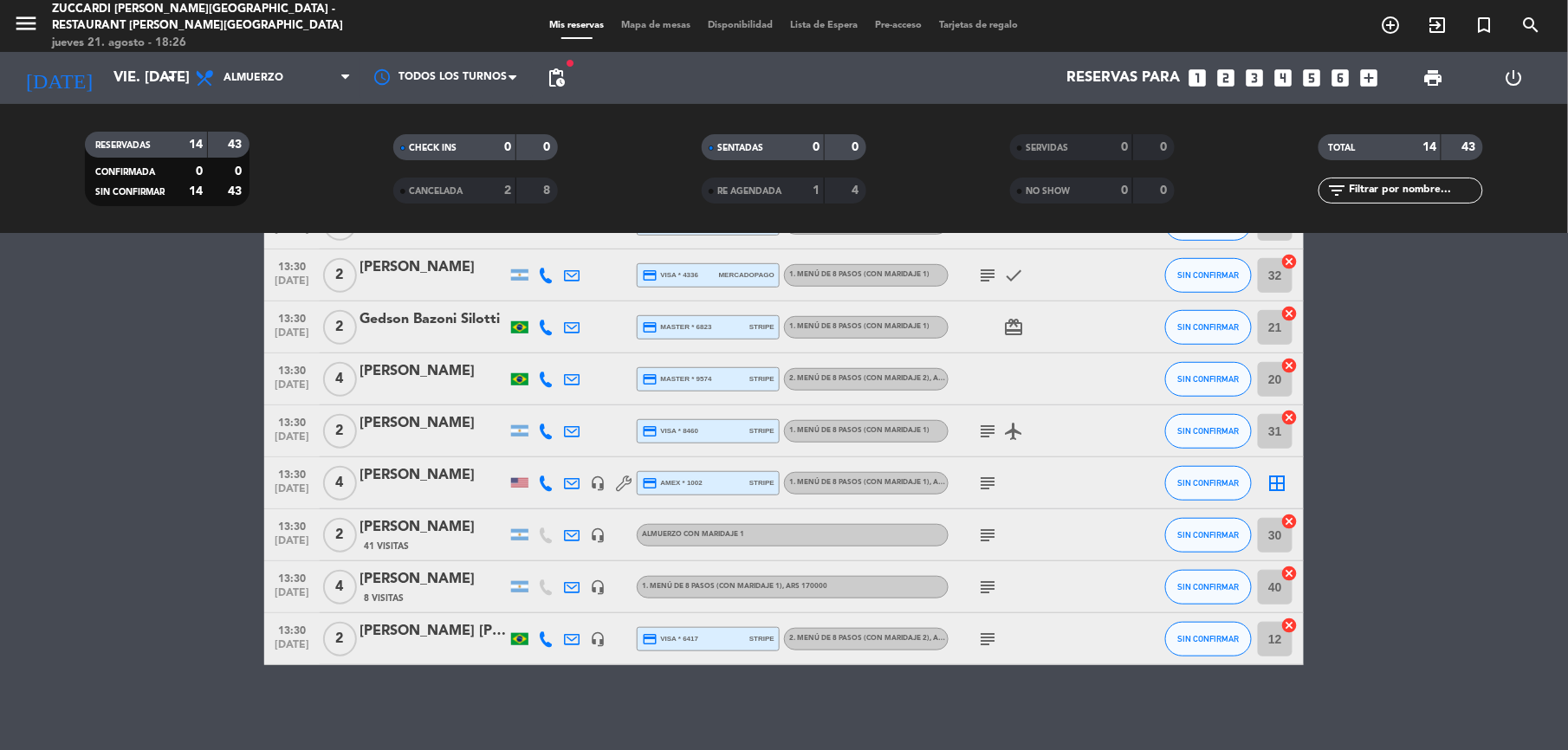
type input "vie. 22 ago."
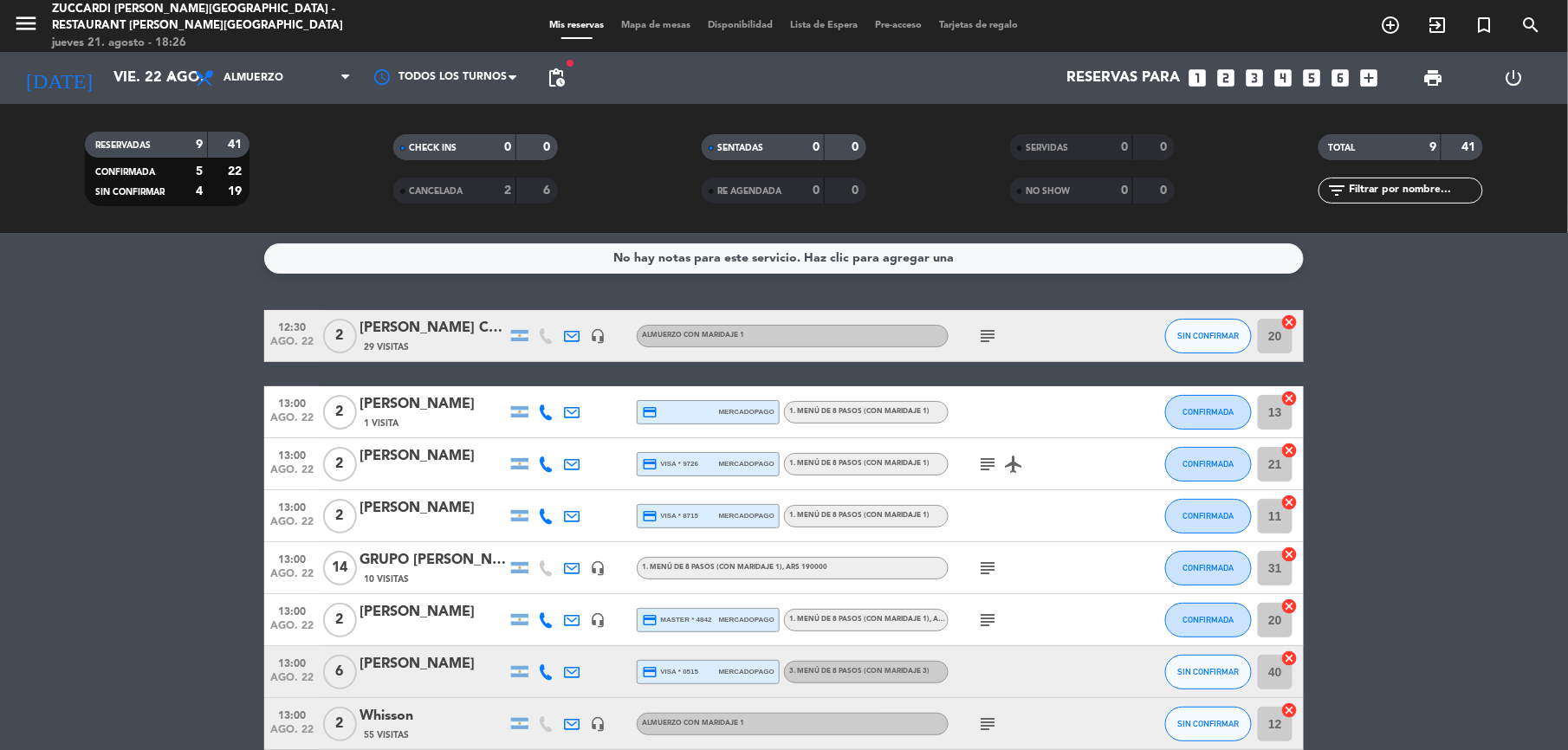
scroll to position [0, 0]
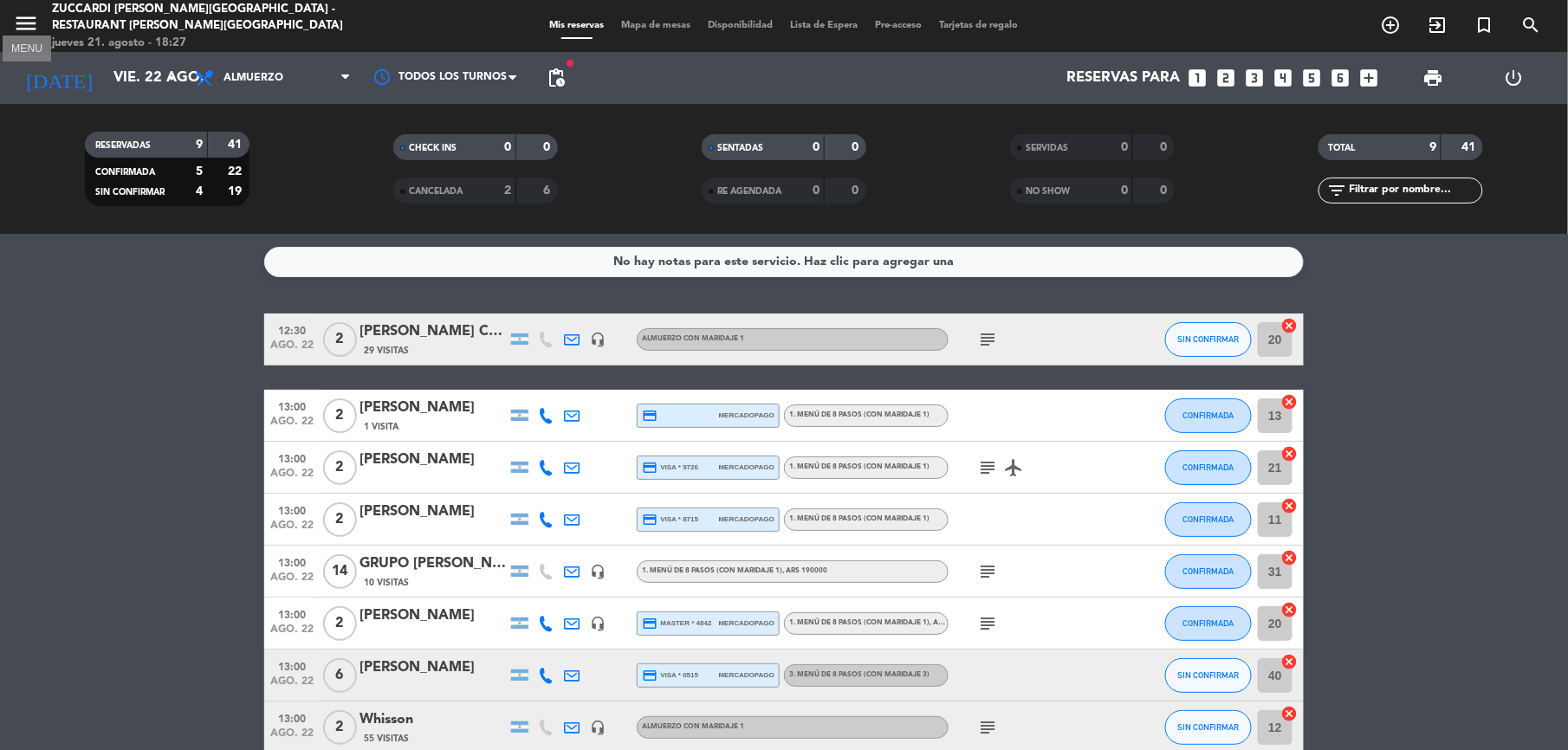
click at [26, 25] on icon "menu" at bounding box center [26, 24] width 26 height 26
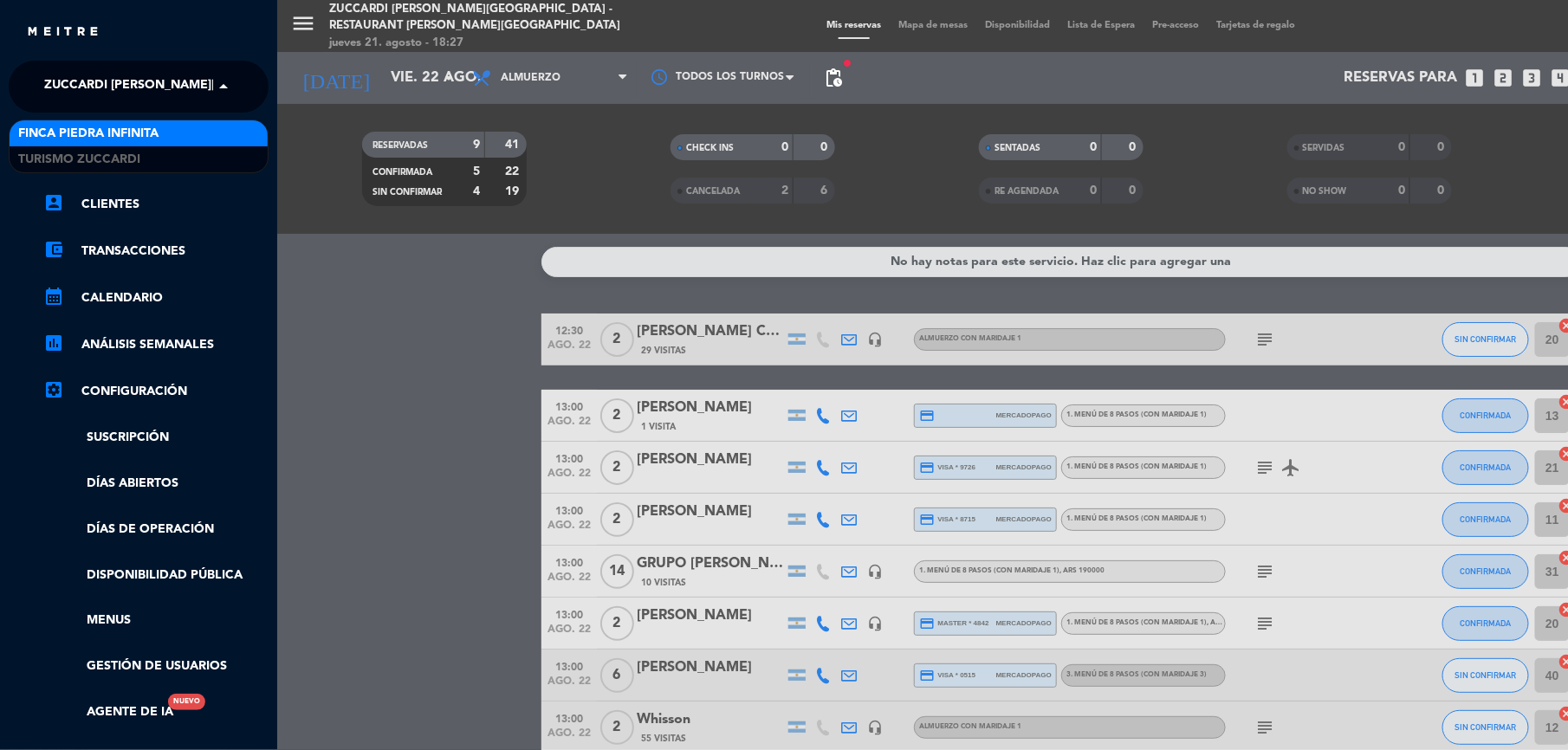
click at [95, 87] on span "Zuccardi [PERSON_NAME][GEOGRAPHIC_DATA] - Restaurant [PERSON_NAME][GEOGRAPHIC_D…" at bounding box center [352, 87] width 616 height 36
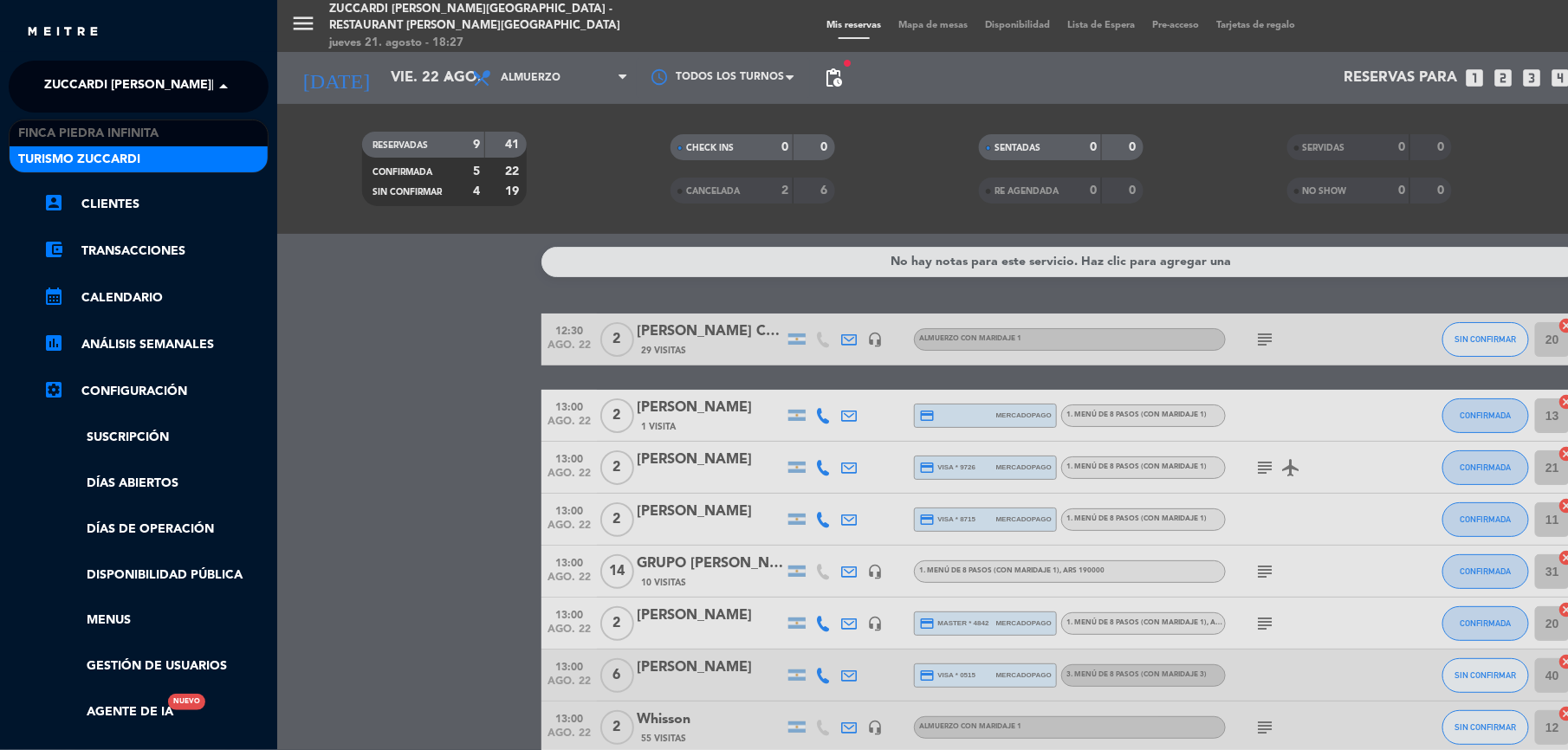
click at [82, 164] on span "Turismo Zuccardi" at bounding box center [79, 159] width 122 height 20
